Goal: Task Accomplishment & Management: Use online tool/utility

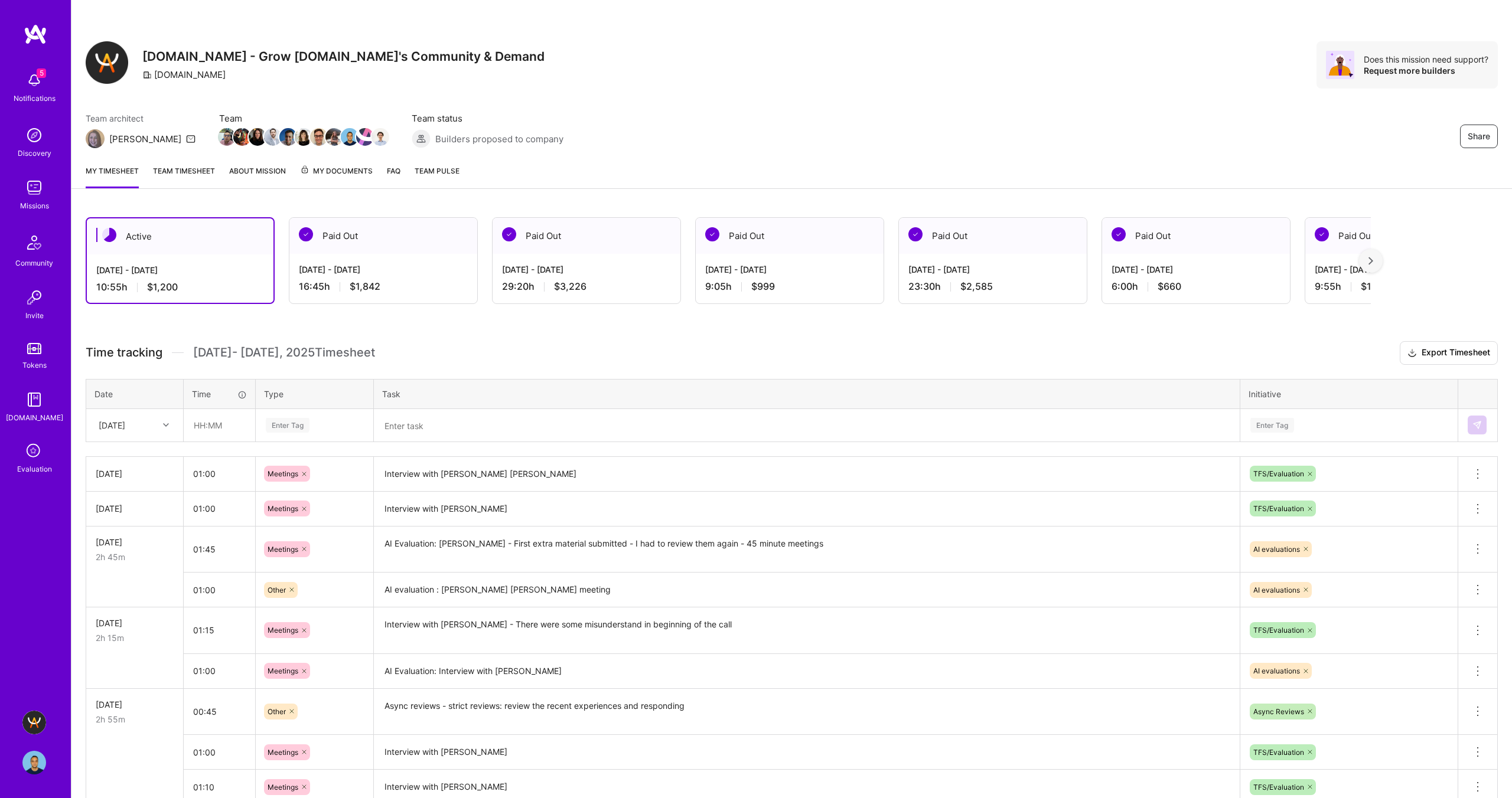
click at [1047, 100] on div "Share A.Team - Grow A.Team's Community & Demand A.Team Does this mission need s…" at bounding box center [791, 77] width 1441 height 155
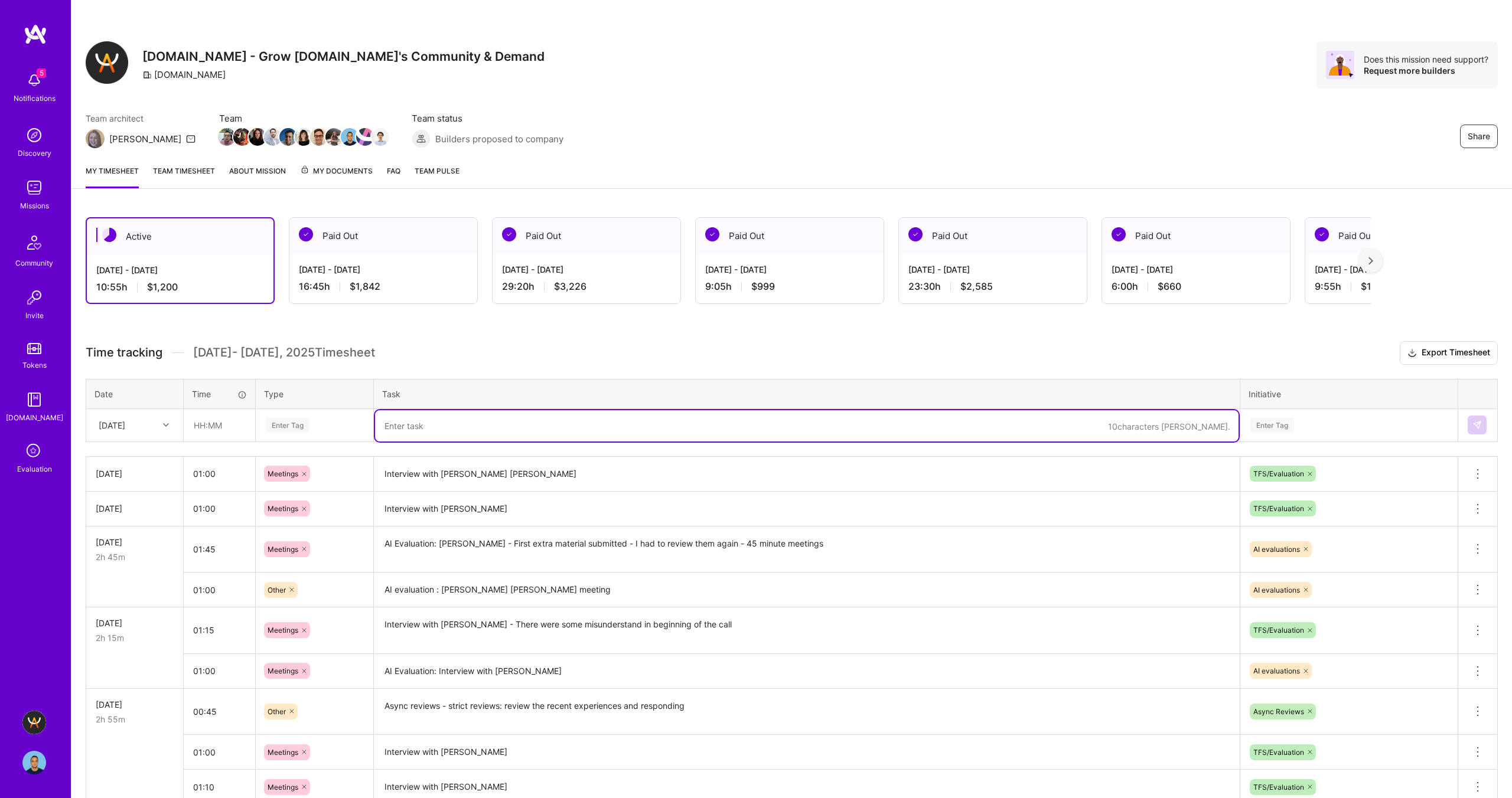
click at [491, 420] on textarea at bounding box center [807, 426] width 864 height 31
paste textarea "[PERSON_NAME]"
type textarea "AI Evaluation + Regular Evaluation: [PERSON_NAME]"
click at [200, 428] on input "text" at bounding box center [219, 425] width 70 height 31
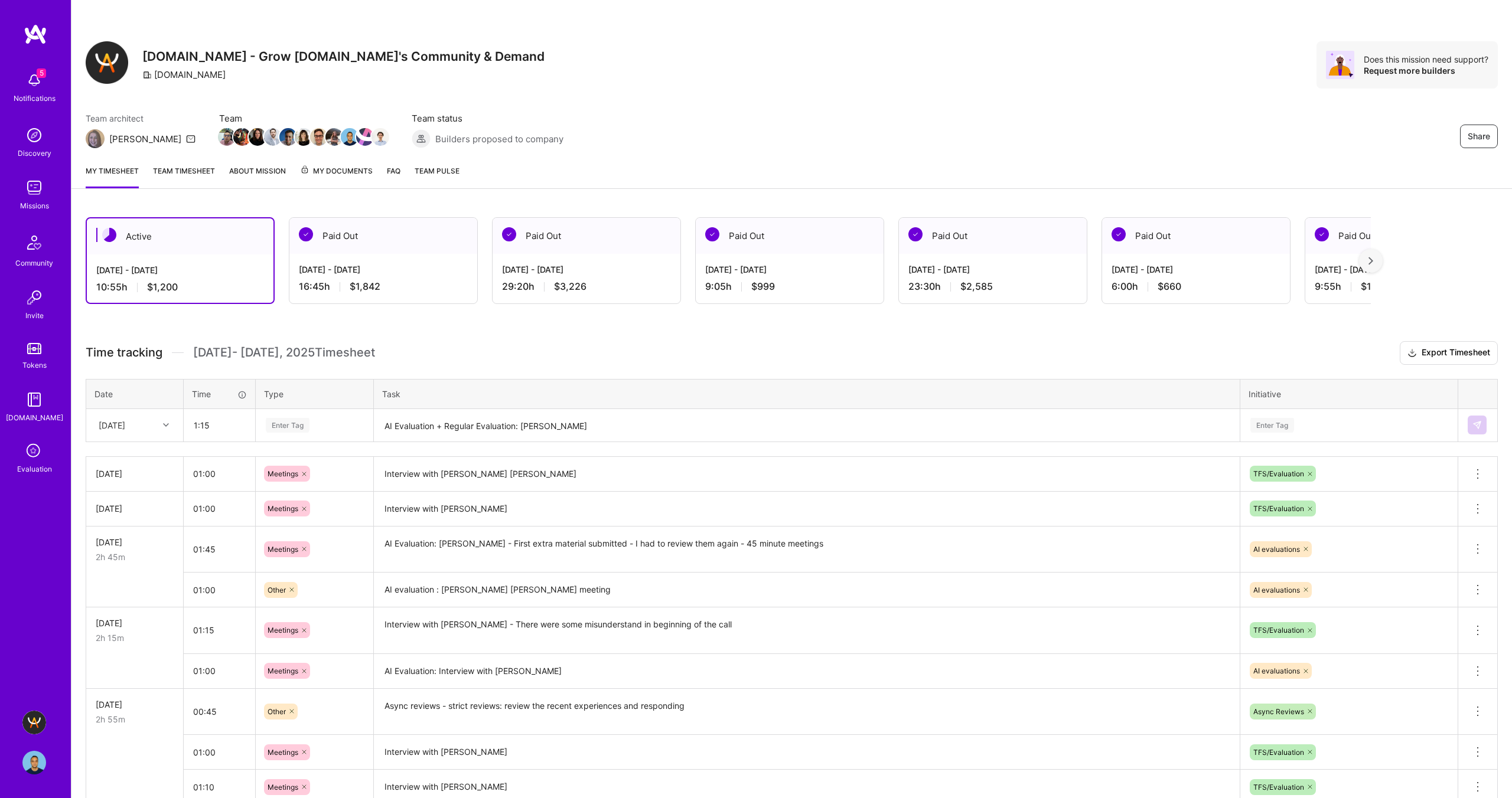
type input "01:15"
click at [282, 432] on div "Enter Tag" at bounding box center [314, 425] width 116 height 31
type input "mee"
click at [282, 464] on span "Meetings" at bounding box center [283, 464] width 43 height 16
click at [215, 423] on input "01:15" at bounding box center [219, 425] width 70 height 31
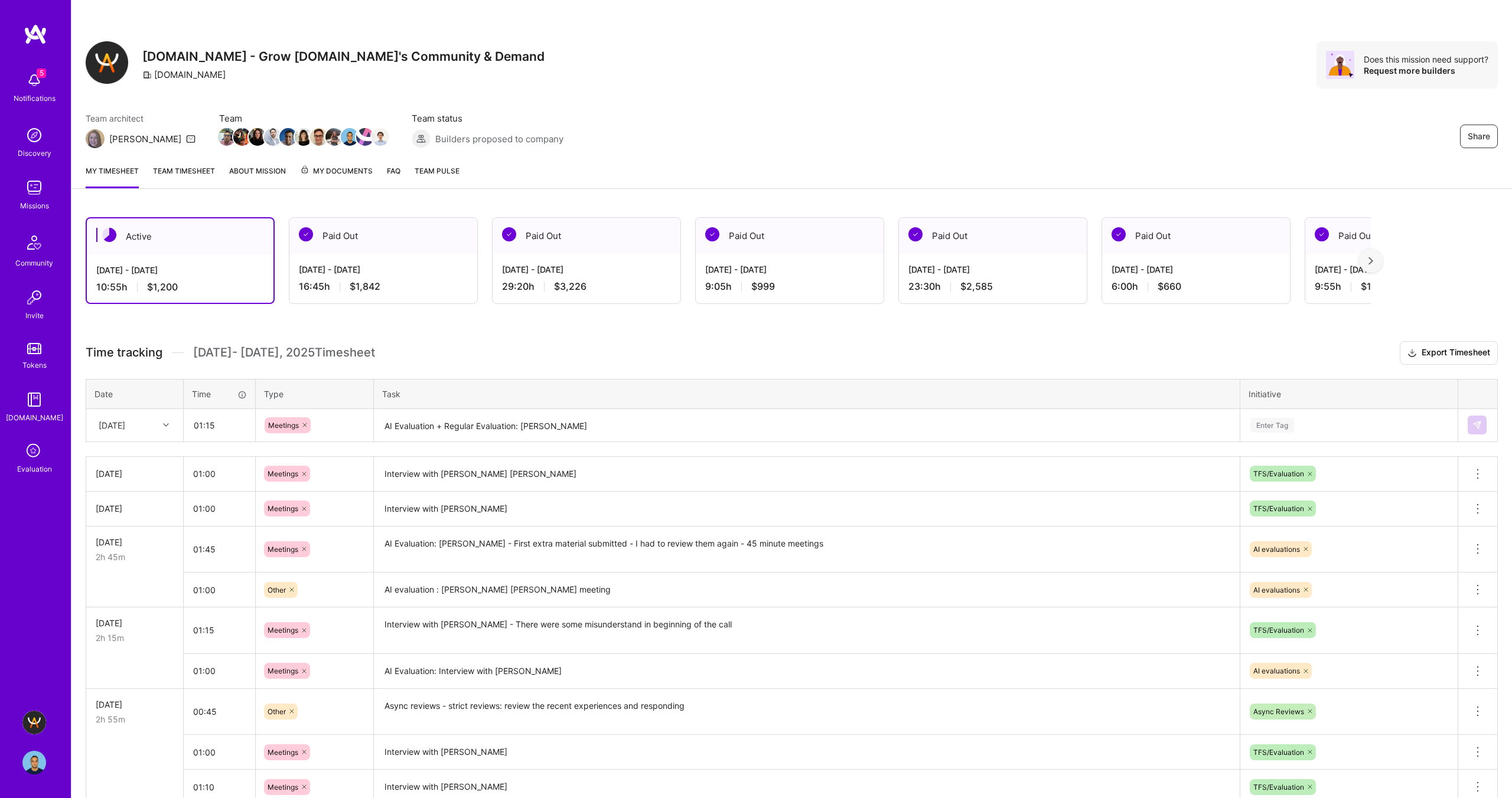
click at [1264, 426] on div "Enter Tag" at bounding box center [1273, 425] width 44 height 18
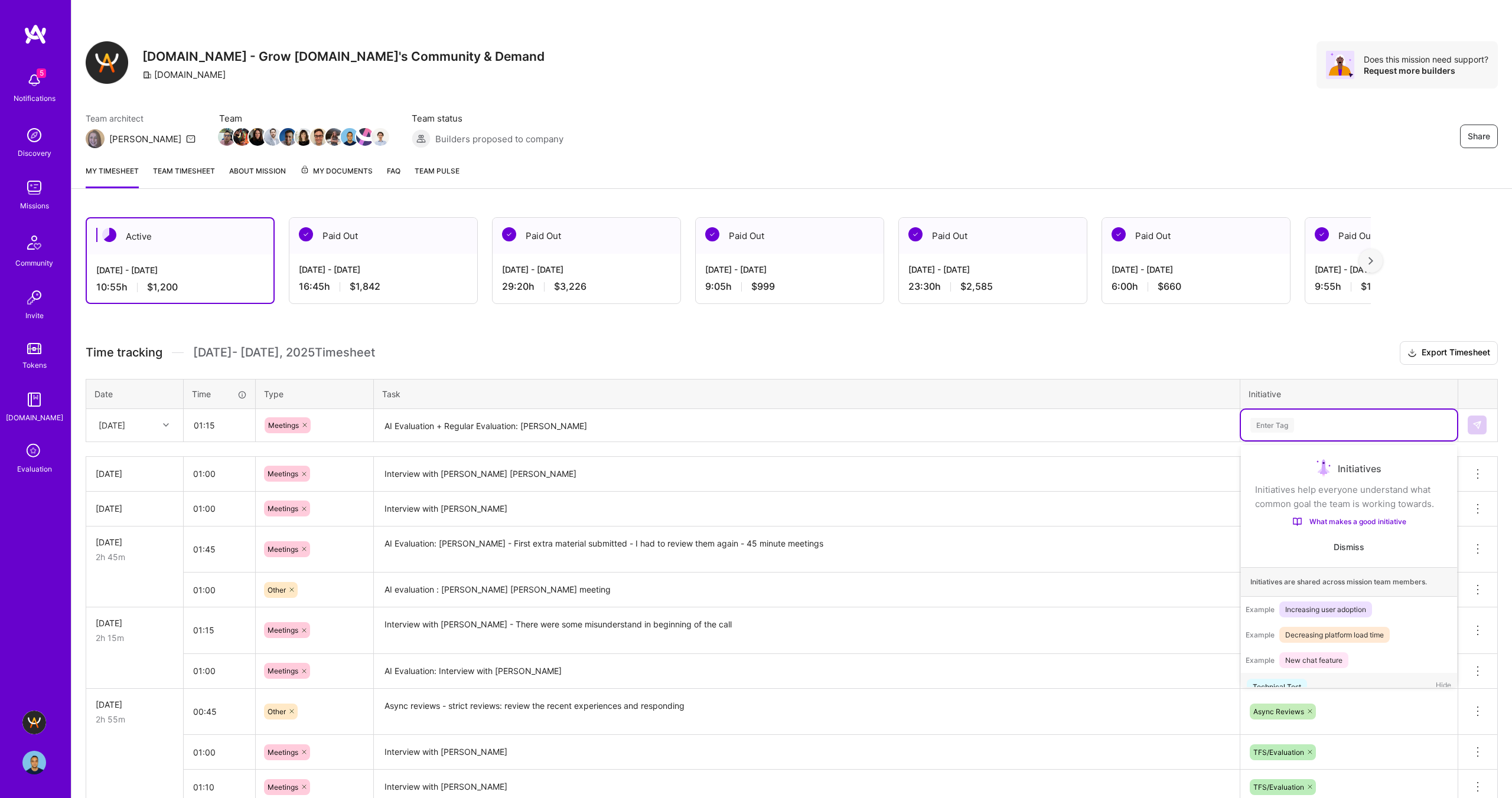
scroll to position [20, 0]
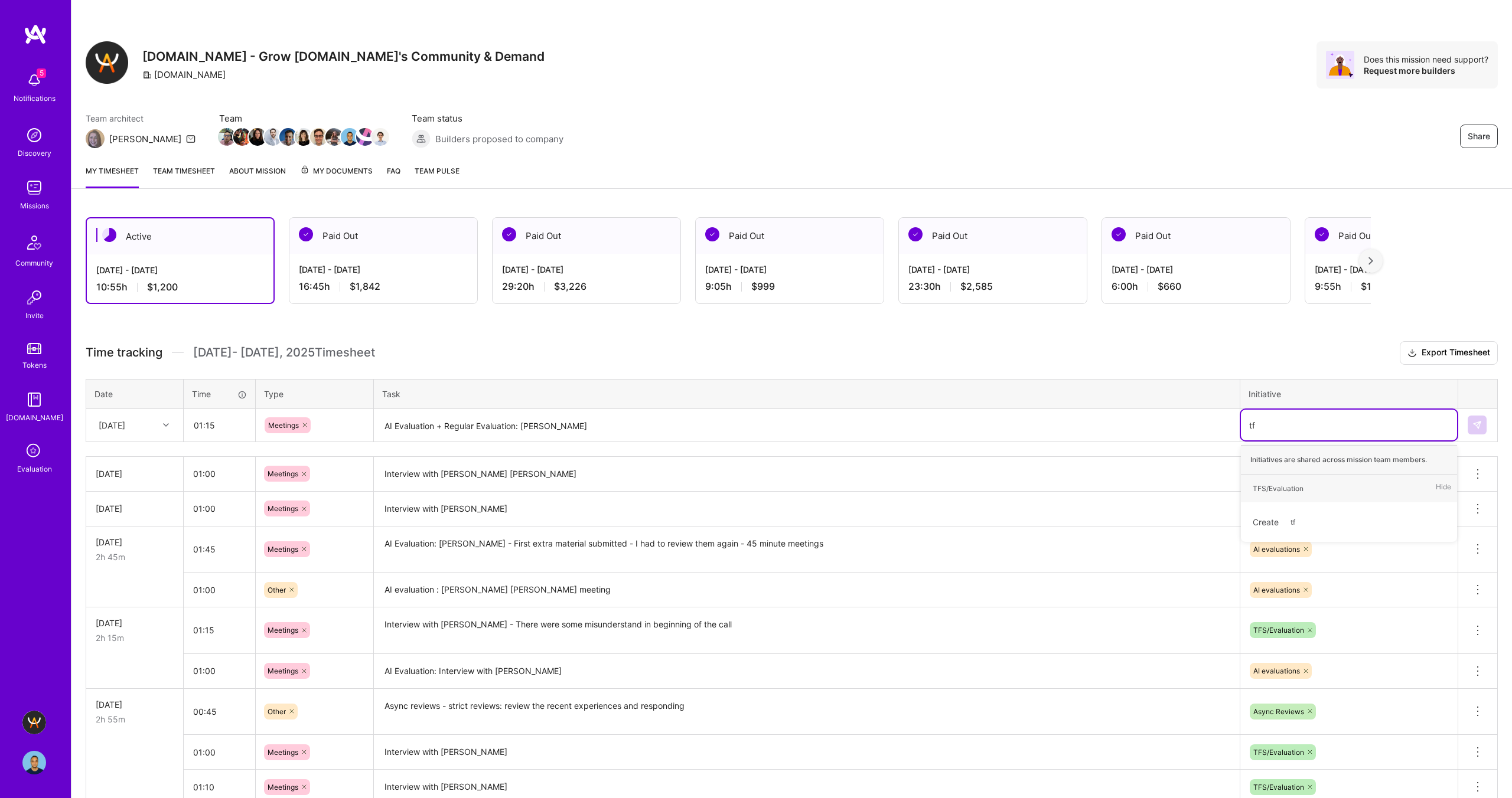
type input "tfs"
click at [1293, 486] on div "TFS/Evaluation" at bounding box center [1279, 488] width 51 height 12
click at [776, 430] on textarea "AI Evaluation + Regular Evaluation: [PERSON_NAME]" at bounding box center [807, 426] width 864 height 31
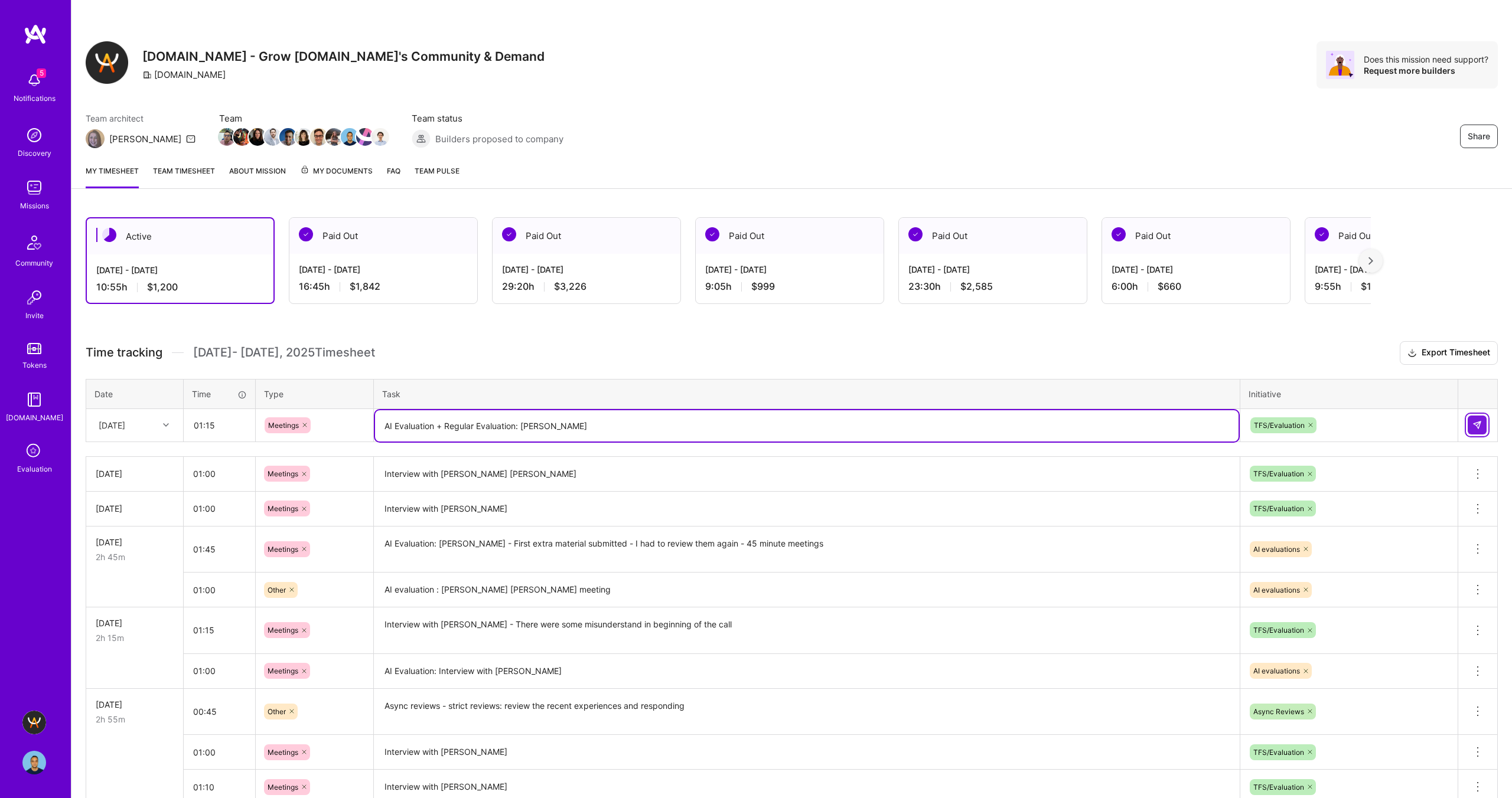
click at [1479, 428] on img at bounding box center [1478, 425] width 10 height 10
